Goal: Entertainment & Leisure: Consume media (video, audio)

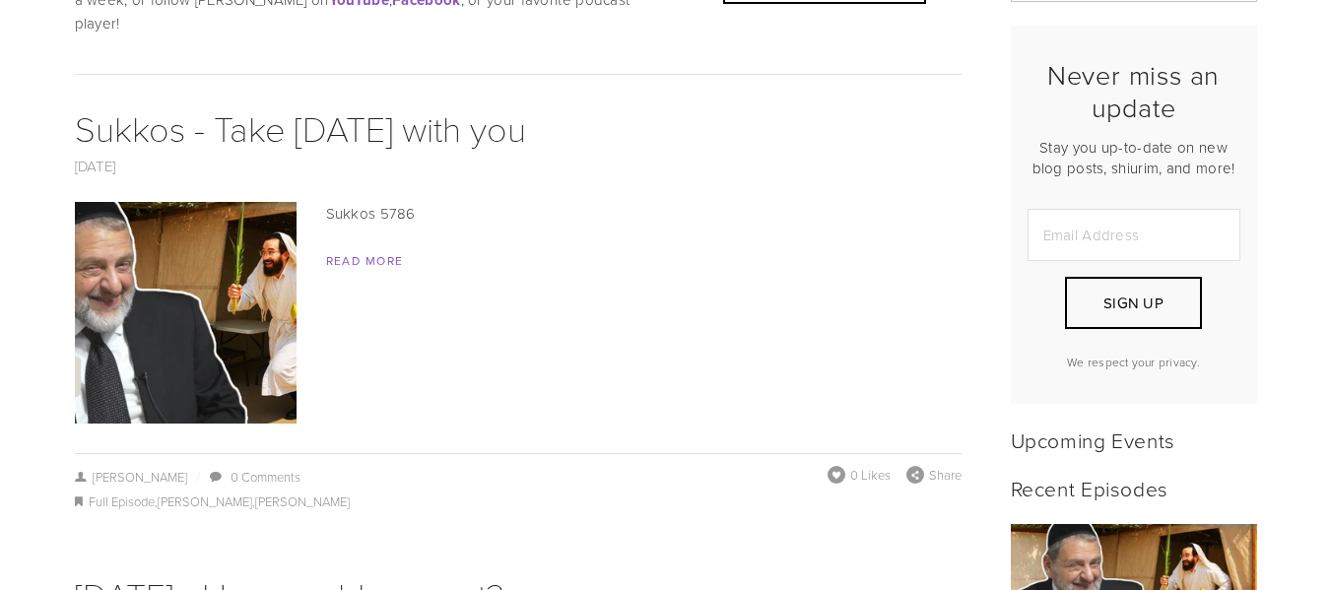
scroll to position [492, 0]
click at [207, 271] on img at bounding box center [185, 312] width 394 height 222
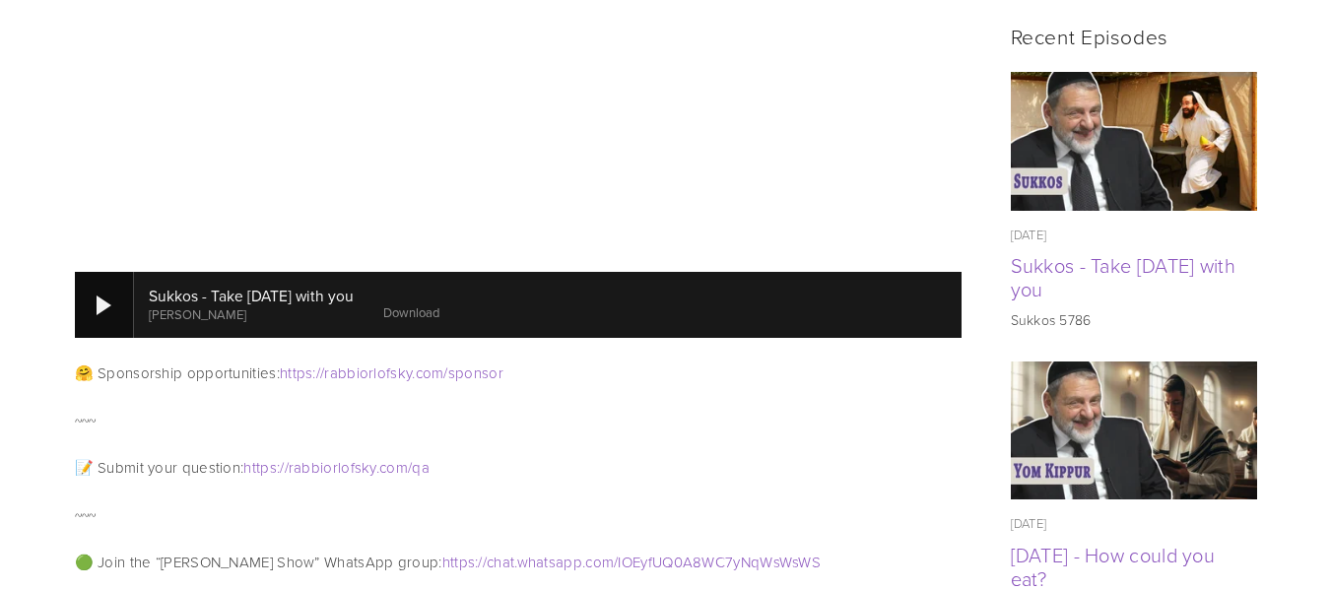
click at [119, 272] on div at bounding box center [104, 304] width 59 height 65
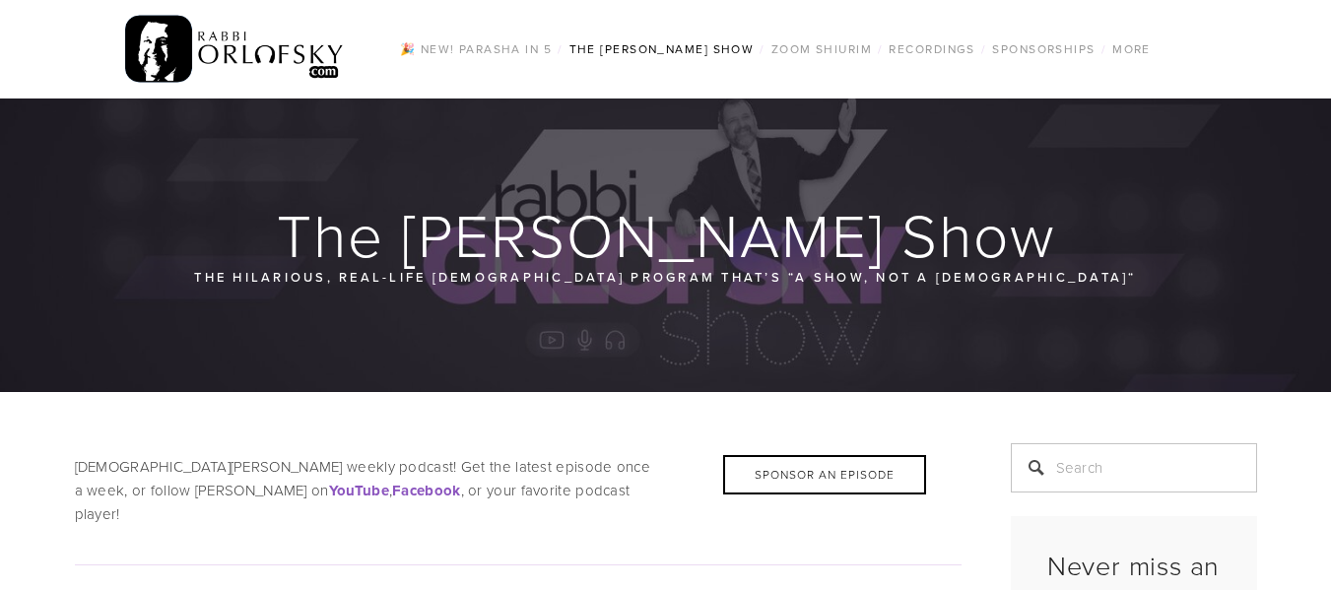
click at [665, 28] on div "🎉 NEW! Parasha in 5 / The [PERSON_NAME] Show / All Episodes Tefila series Shidd…" at bounding box center [666, 49] width 1182 height 99
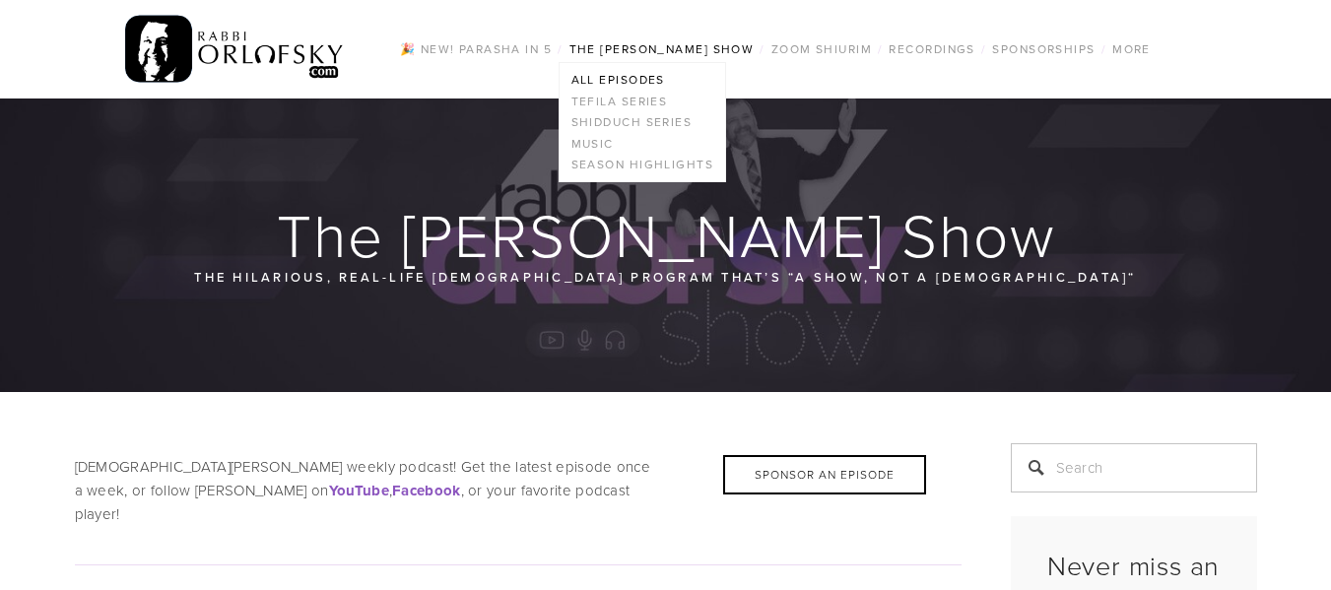
click at [659, 36] on link "The [PERSON_NAME] Show" at bounding box center [662, 49] width 197 height 26
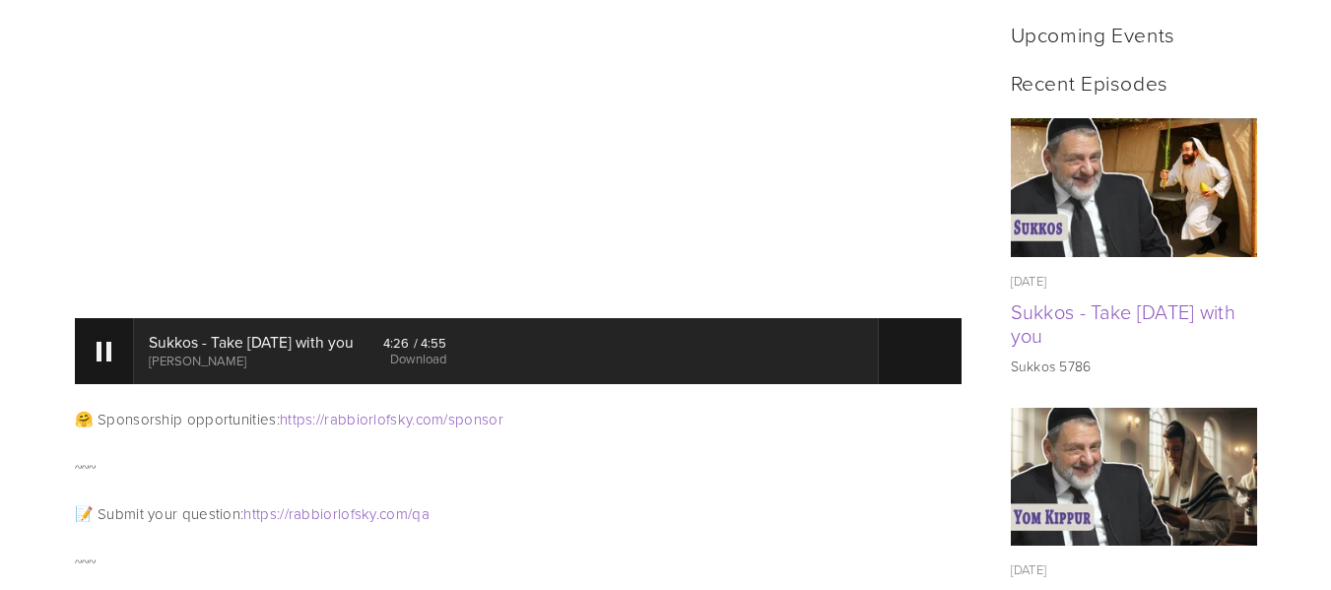
scroll to position [900, 0]
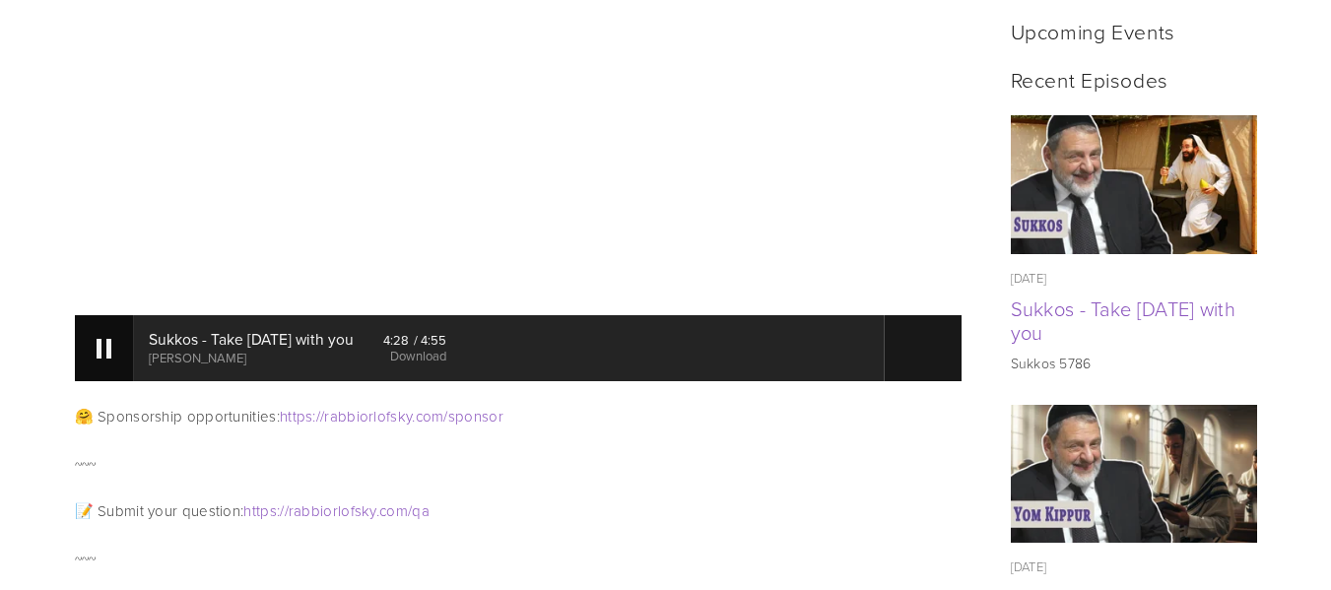
click at [100, 342] on div at bounding box center [104, 347] width 59 height 65
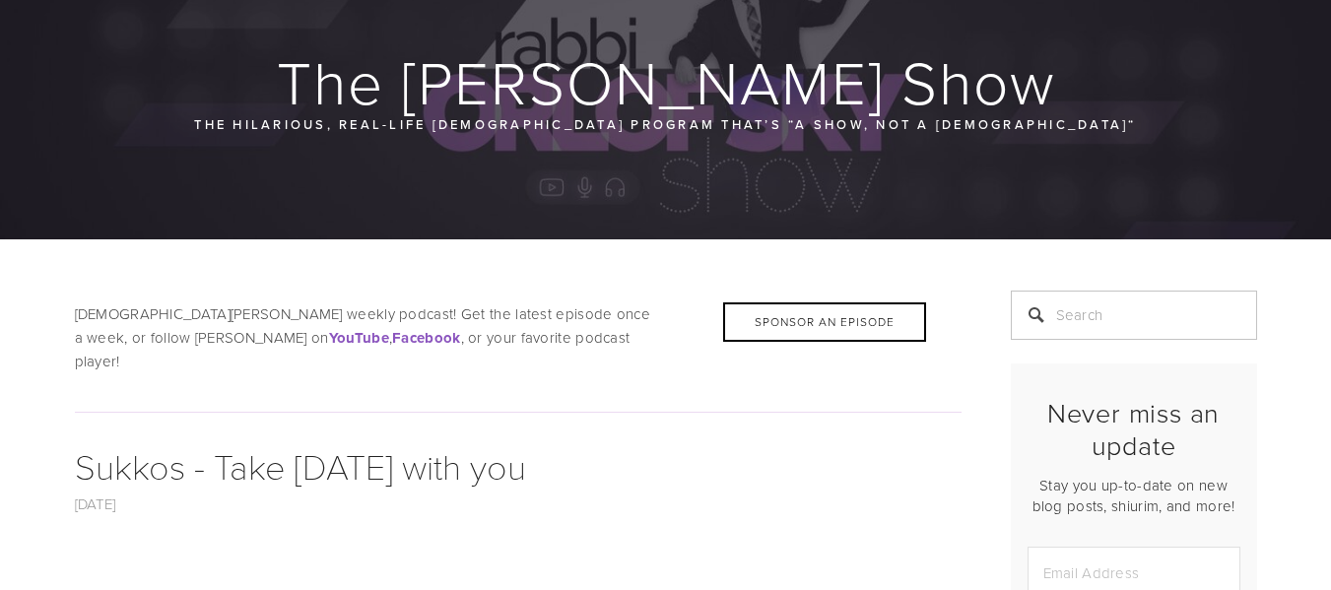
scroll to position [108, 0]
